Goal: Task Accomplishment & Management: Complete application form

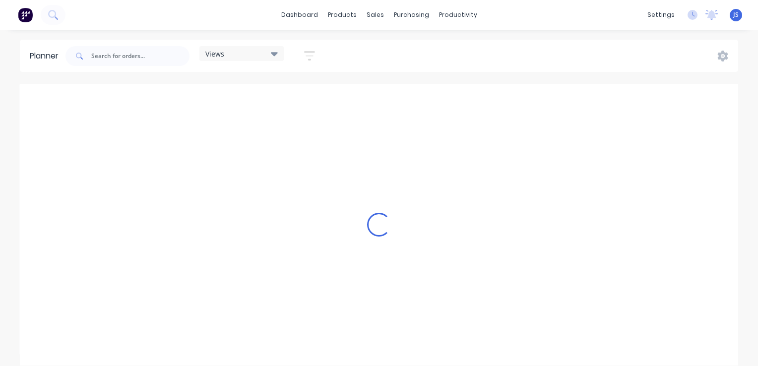
scroll to position [0, 1428]
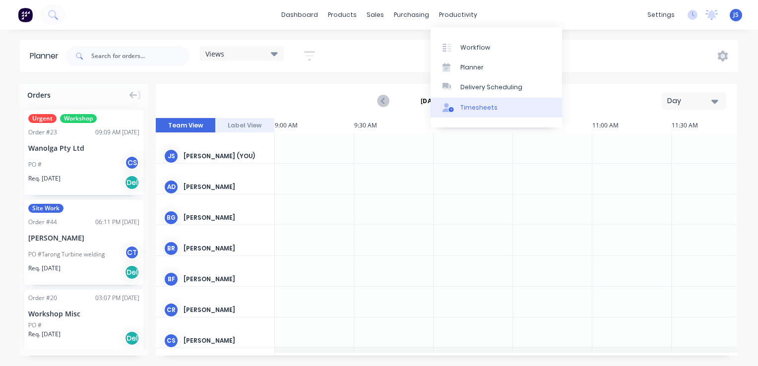
click at [480, 105] on div "Timesheets" at bounding box center [478, 107] width 37 height 9
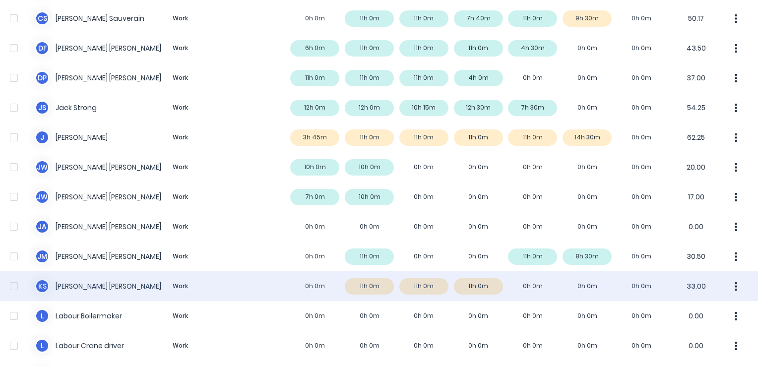
scroll to position [347, 0]
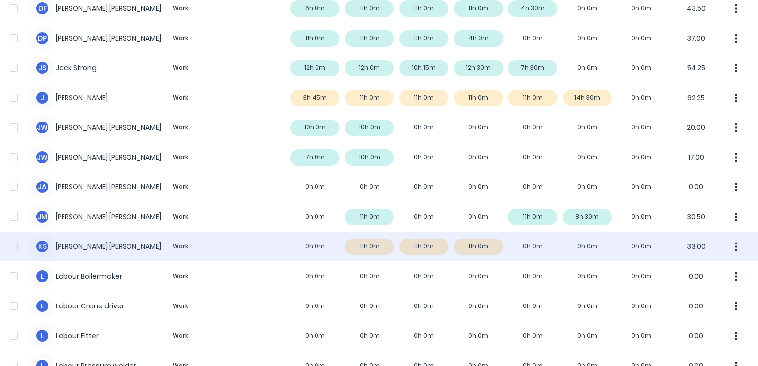
click at [254, 247] on div "k s [PERSON_NAME] Work 0h 0m 11h 0m 11h 0m 11h 0m 0h 0m 0h 0m 0h 0m 33.00" at bounding box center [379, 247] width 758 height 30
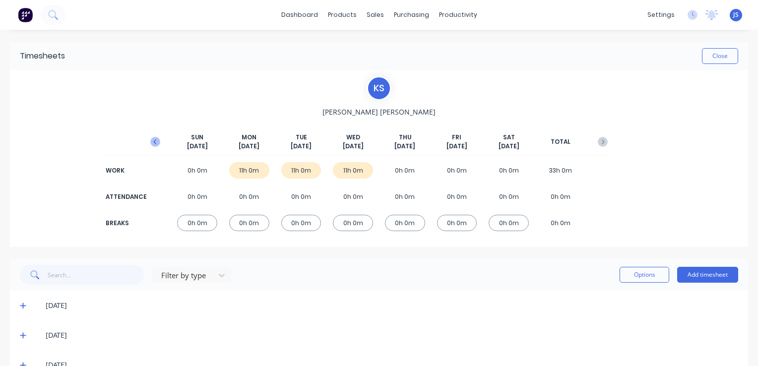
click at [152, 140] on icon "button" at bounding box center [155, 142] width 10 height 10
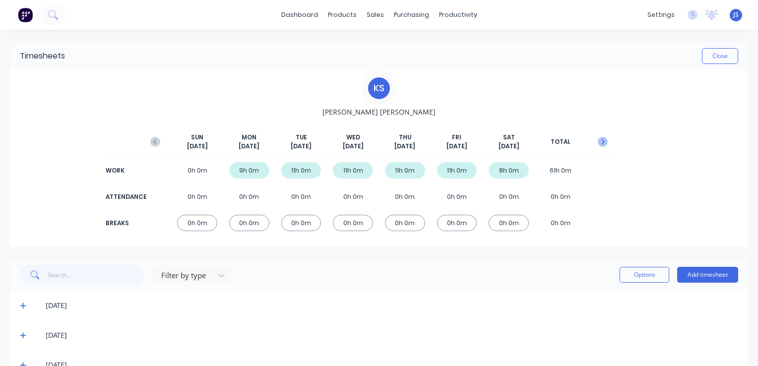
click at [598, 141] on icon "button" at bounding box center [603, 142] width 10 height 10
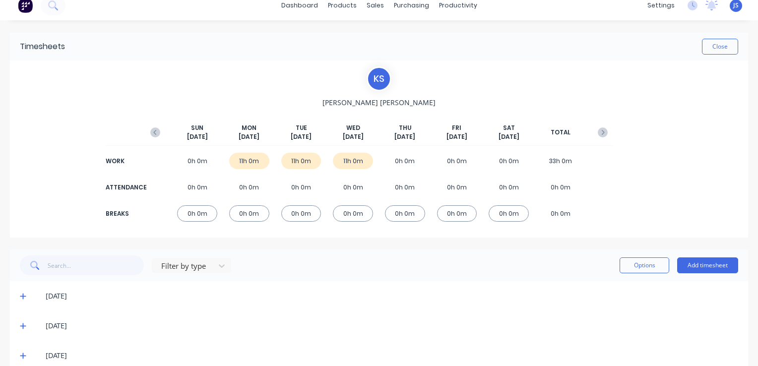
scroll to position [26, 0]
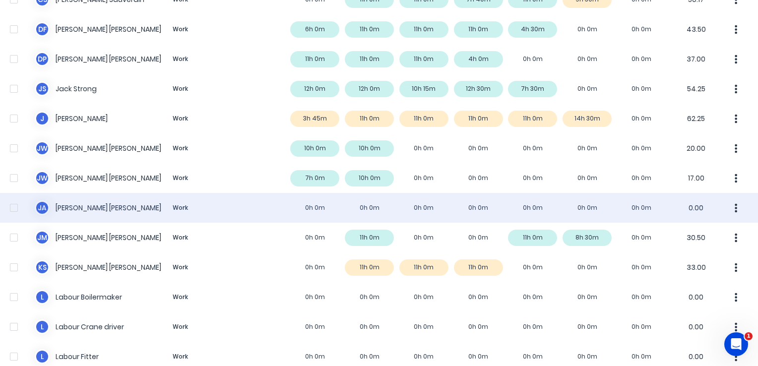
scroll to position [347, 0]
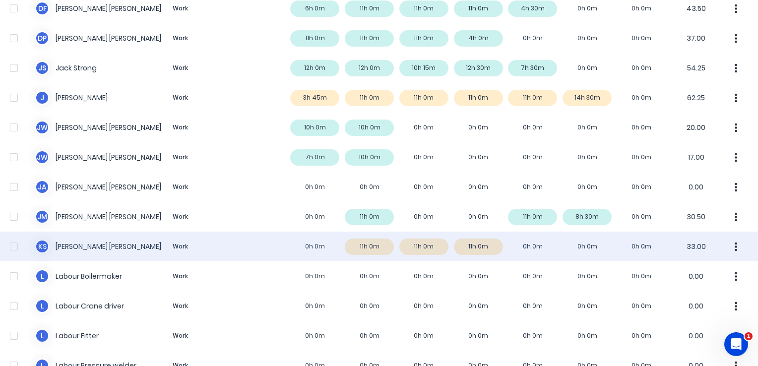
click at [734, 249] on icon "button" at bounding box center [735, 247] width 2 height 11
click at [668, 277] on div "Approve" at bounding box center [698, 274] width 76 height 14
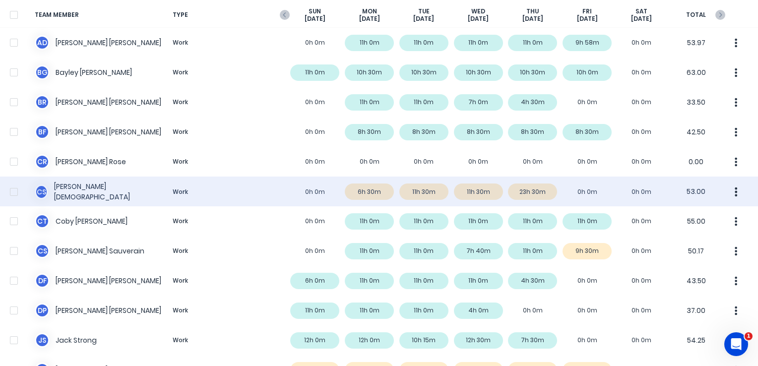
scroll to position [99, 0]
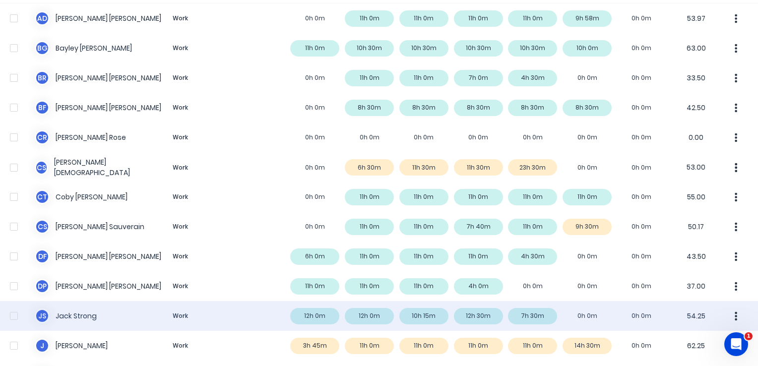
click at [633, 313] on div "J S Jack Strong Work 12h 0m 12h 0m 10h 15m 12h 30m 7h 30m 0h 0m 0h 0m 54.25" at bounding box center [379, 316] width 758 height 30
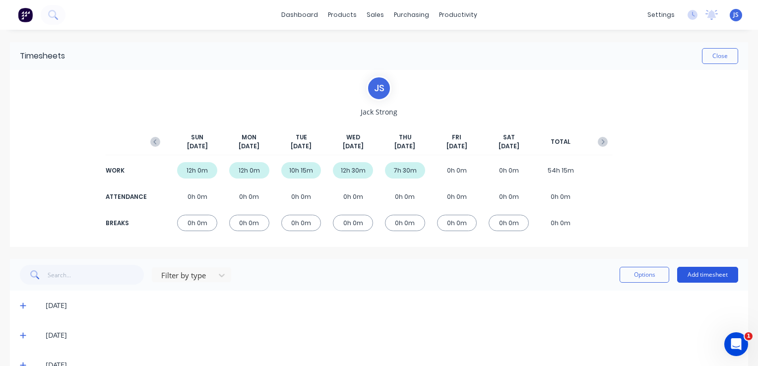
click at [687, 272] on button "Add timesheet" at bounding box center [707, 275] width 61 height 16
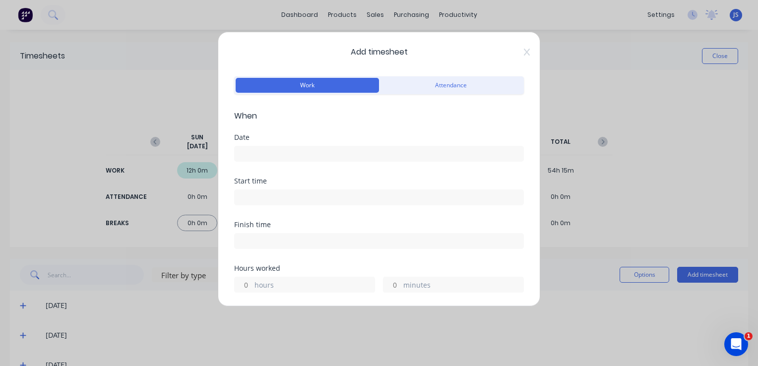
click at [266, 135] on div "Date" at bounding box center [379, 137] width 290 height 7
click at [270, 152] on input at bounding box center [379, 153] width 289 height 15
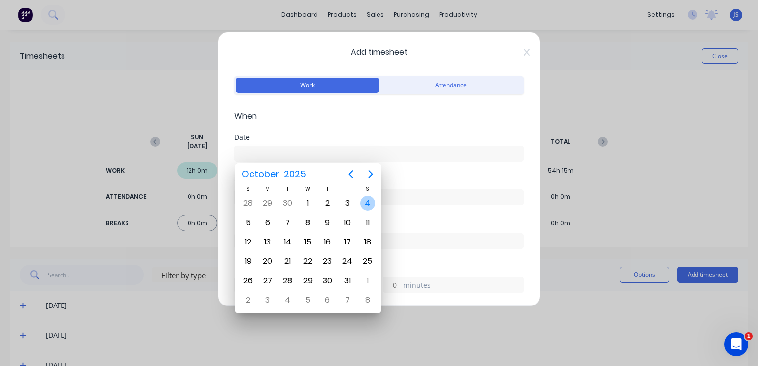
click at [368, 200] on div "4" at bounding box center [367, 203] width 15 height 15
type input "04/10/2025"
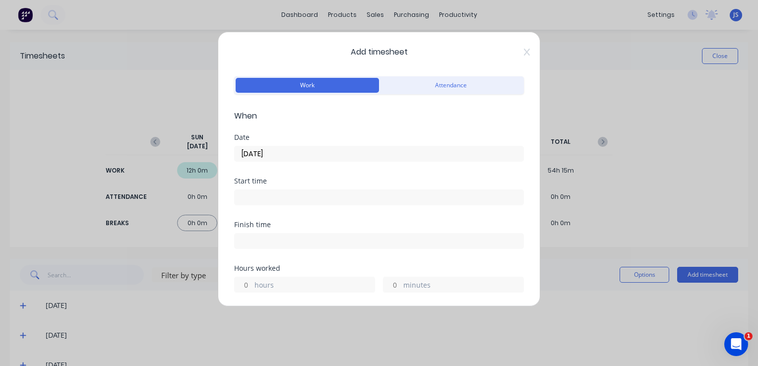
click at [253, 200] on input at bounding box center [379, 197] width 289 height 15
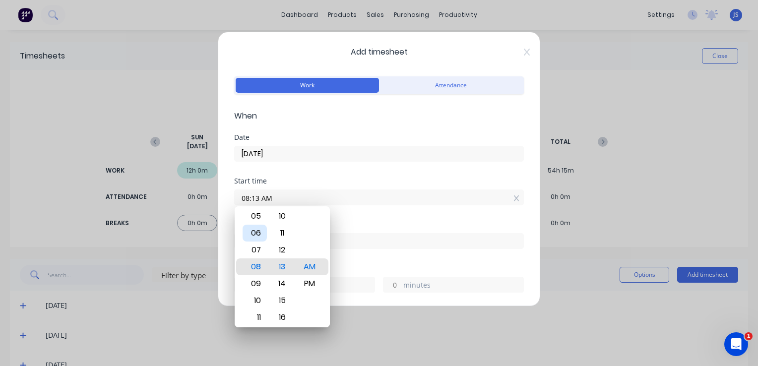
click at [258, 231] on div "06" at bounding box center [255, 233] width 24 height 17
click at [284, 213] on div "00" at bounding box center [282, 216] width 24 height 17
type input "06:00 AM"
click at [413, 238] on input at bounding box center [379, 241] width 289 height 15
type input "09:13 AM"
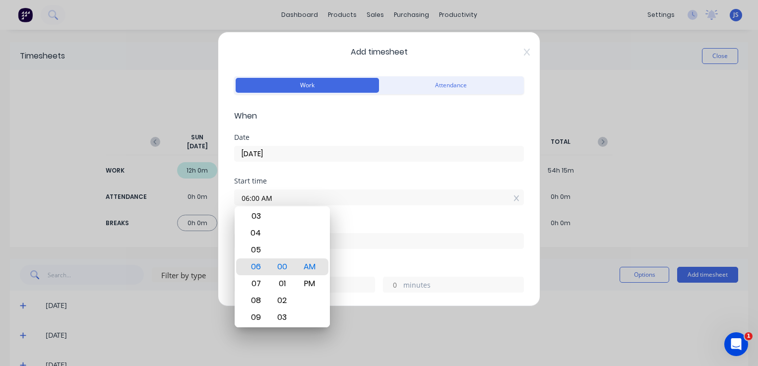
type input "3"
type input "13"
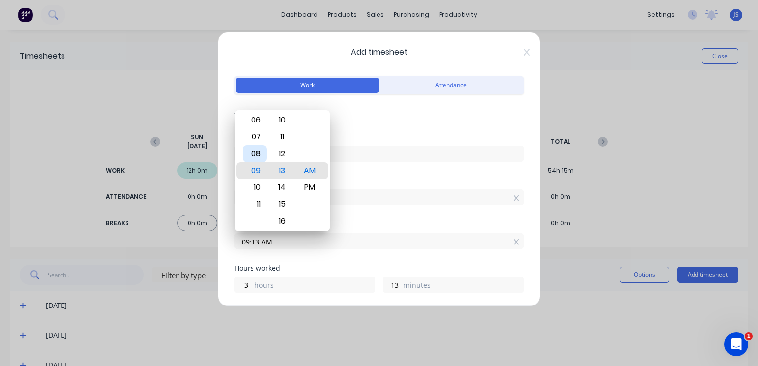
click at [261, 154] on div "08" at bounding box center [255, 153] width 24 height 17
type input "08:13 AM"
type input "2"
type input "08:08 AM"
type input "8"
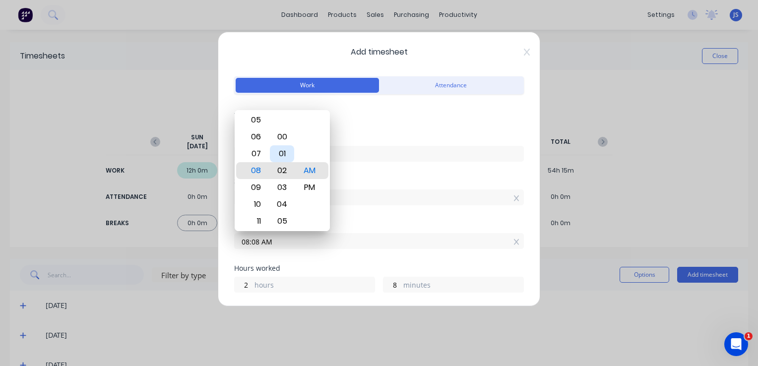
type input "08:02 AM"
type input "2"
click at [287, 133] on div "00" at bounding box center [282, 136] width 24 height 17
type input "08:00 AM"
type input "0"
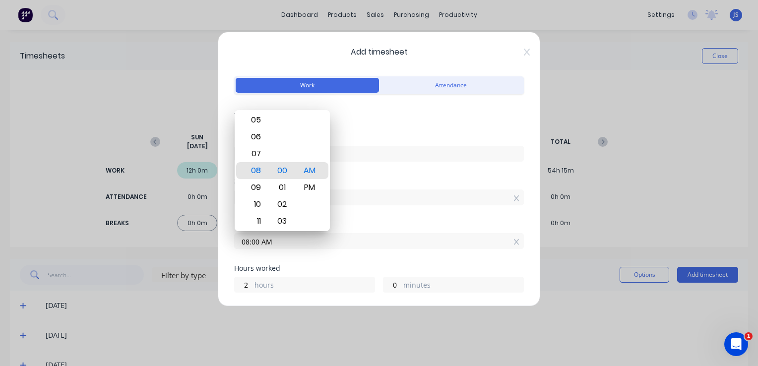
click at [397, 212] on div "Start time 06:00 AM" at bounding box center [379, 200] width 290 height 44
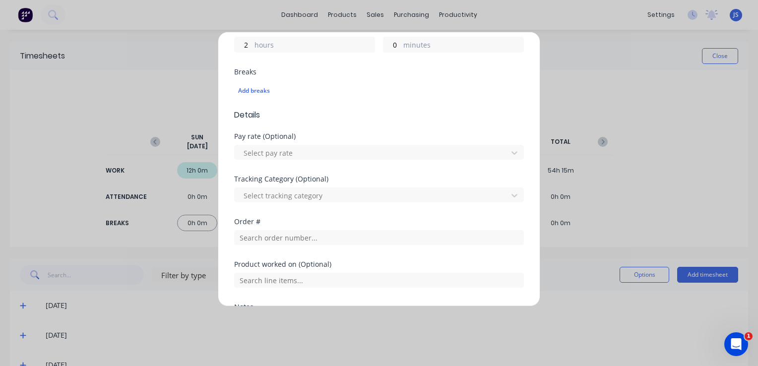
scroll to position [248, 0]
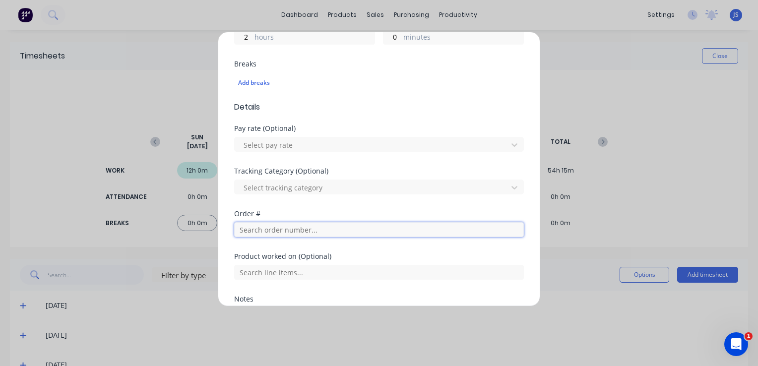
click at [277, 225] on input "text" at bounding box center [379, 229] width 290 height 15
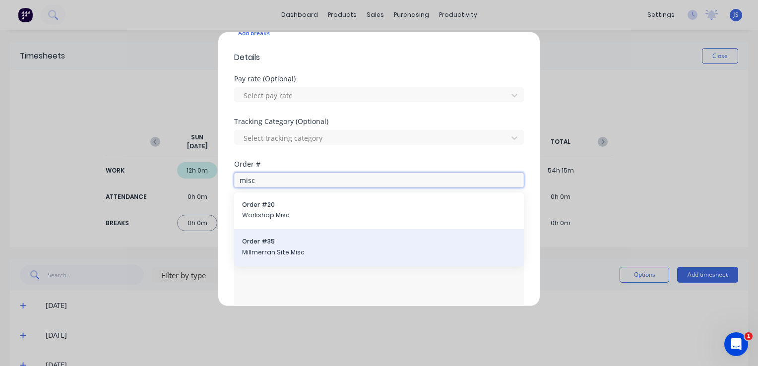
type input "misc"
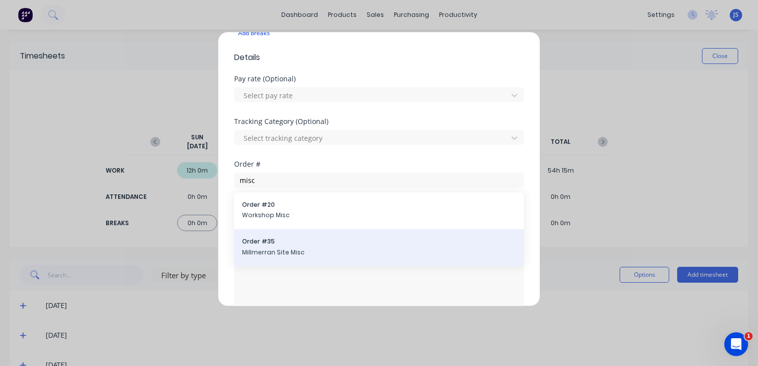
click at [288, 249] on span "Millmerran Site Misc" at bounding box center [379, 252] width 274 height 9
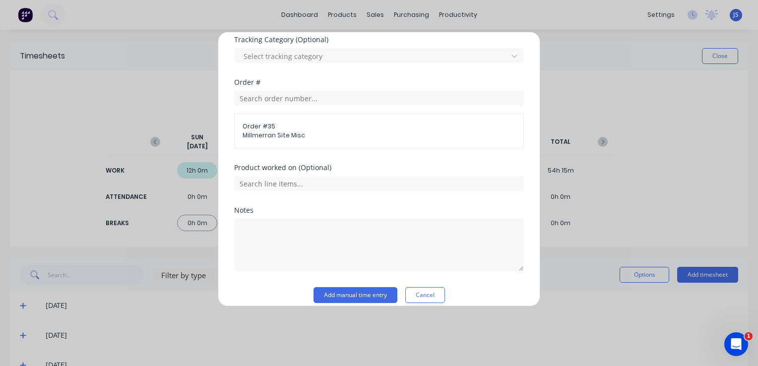
scroll to position [389, 0]
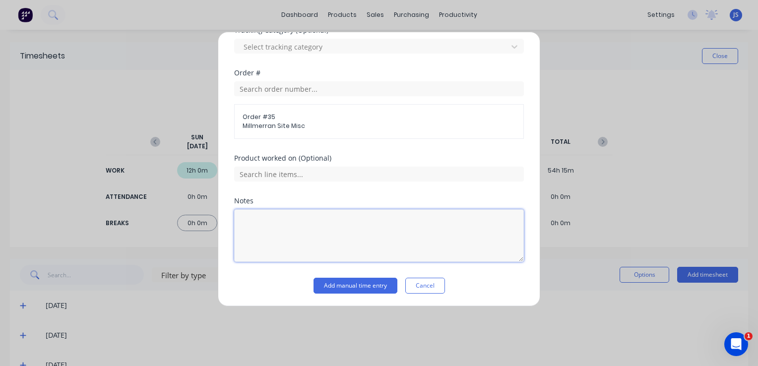
click at [278, 229] on textarea at bounding box center [379, 235] width 290 height 53
click at [310, 242] on textarea "Factory times" at bounding box center [379, 235] width 290 height 53
type textarea "Factory times"
click at [351, 283] on button "Add manual time entry" at bounding box center [355, 286] width 84 height 16
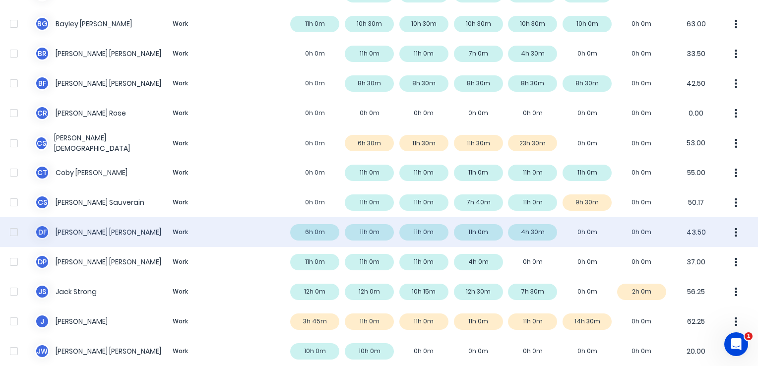
scroll to position [198, 0]
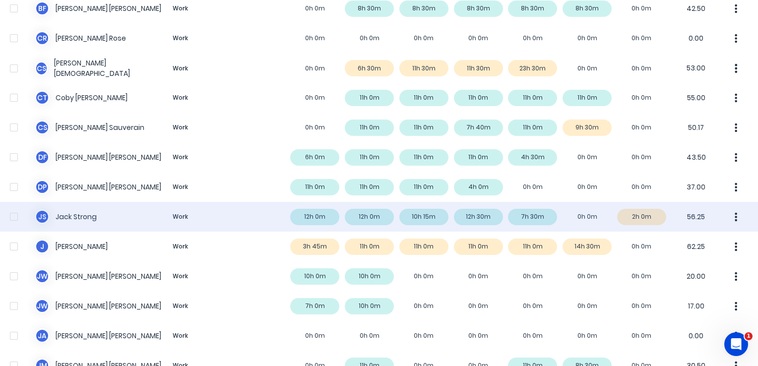
click at [731, 219] on button "button" at bounding box center [736, 217] width 21 height 20
click at [677, 247] on div "Approve" at bounding box center [698, 244] width 76 height 14
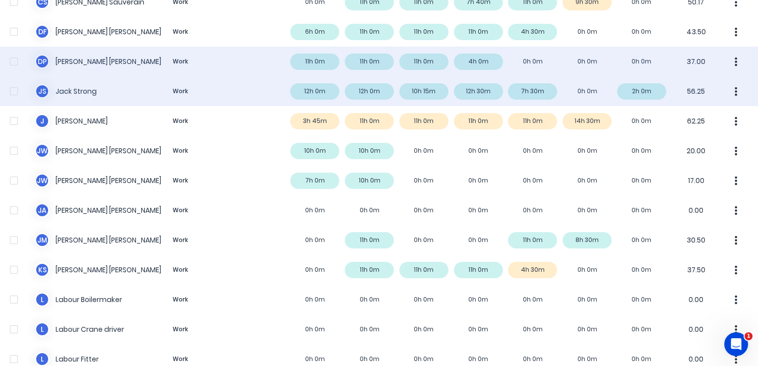
scroll to position [347, 0]
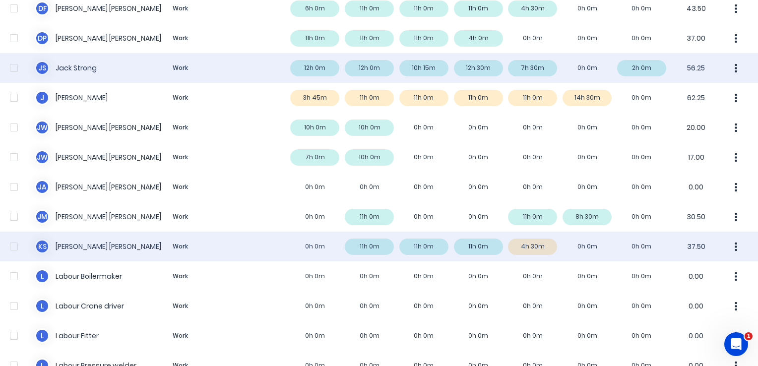
click at [734, 245] on icon "button" at bounding box center [735, 247] width 2 height 11
click at [682, 275] on div "Approve" at bounding box center [698, 274] width 76 height 14
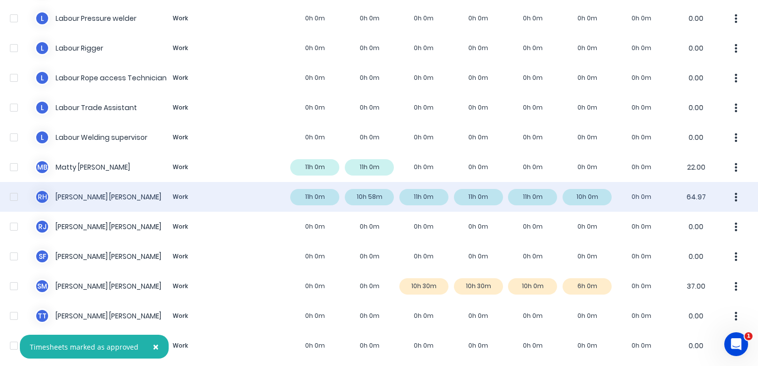
scroll to position [734, 0]
